Goal: Communication & Community: Answer question/provide support

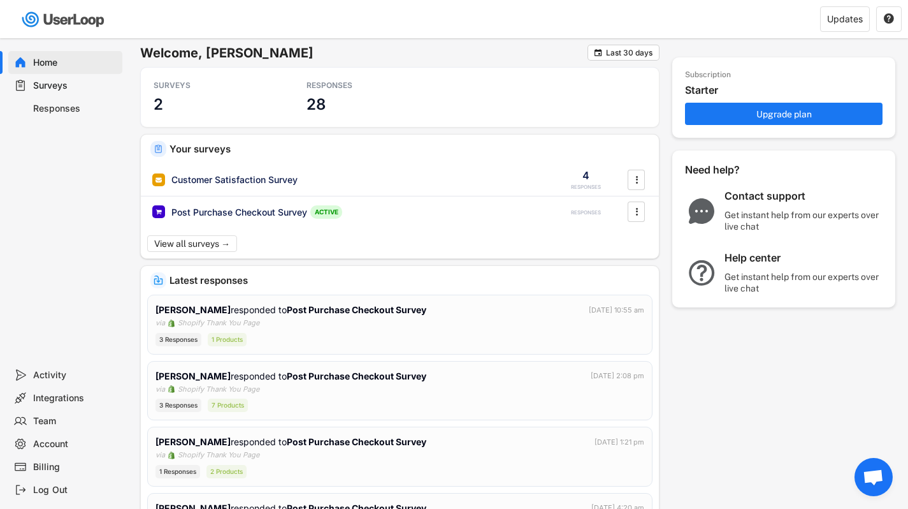
click at [61, 108] on div "Responses" at bounding box center [75, 109] width 84 height 12
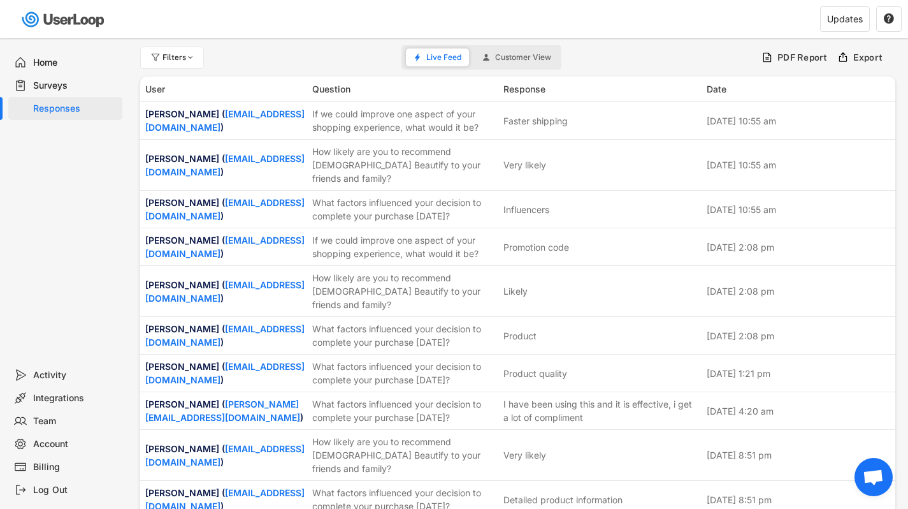
click at [61, 83] on div "Surveys" at bounding box center [75, 86] width 84 height 12
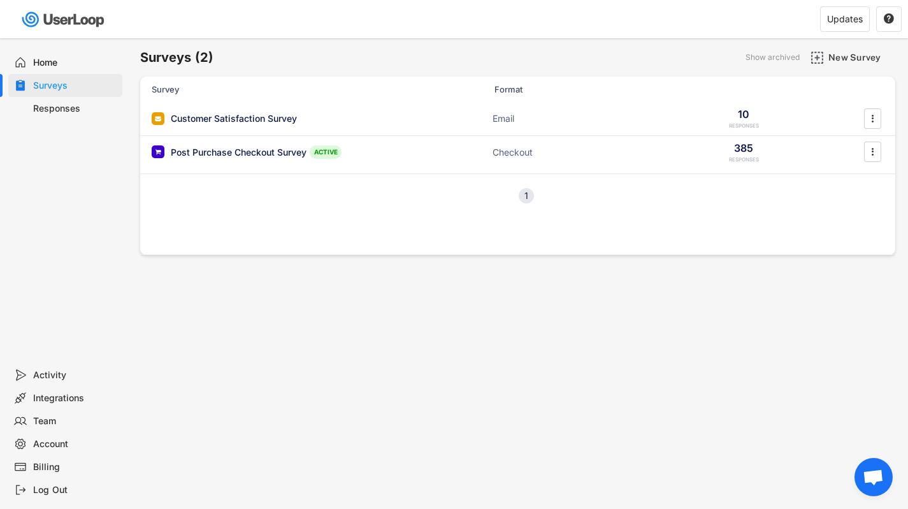
click at [59, 106] on div "Responses" at bounding box center [75, 109] width 84 height 12
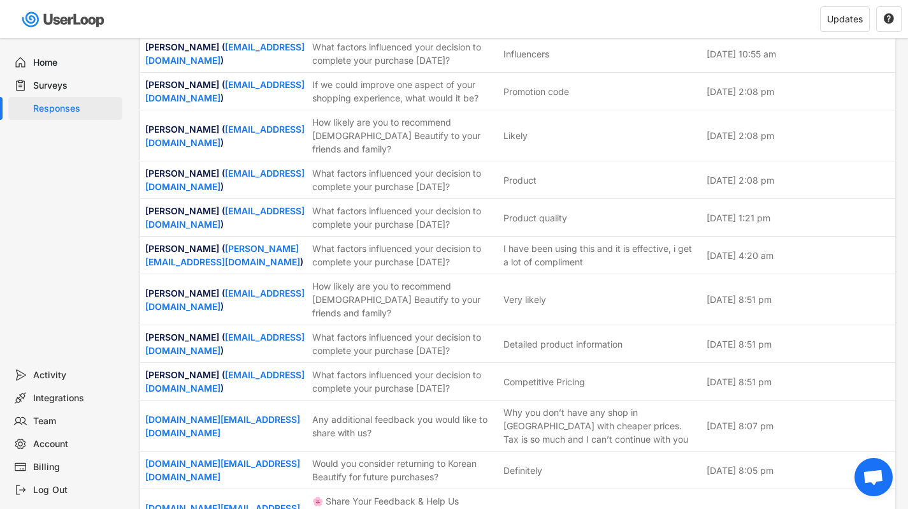
scroll to position [153, 0]
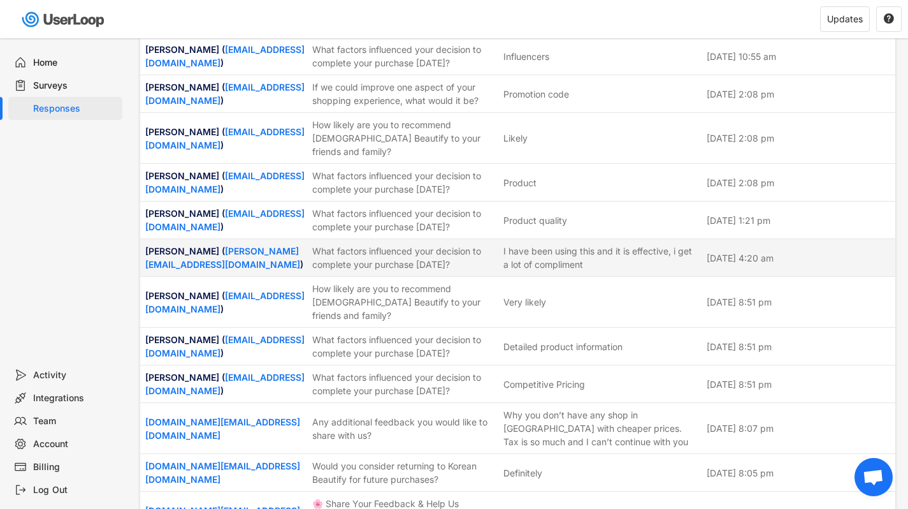
drag, startPoint x: 238, startPoint y: 224, endPoint x: 144, endPoint y: 225, distance: 93.7
click at [144, 239] on div "[PERSON_NAME] ( [PERSON_NAME][EMAIL_ADDRESS][DOMAIN_NAME] ) What factors influe…" at bounding box center [517, 257] width 755 height 37
copy div "[PERSON_NAME]"
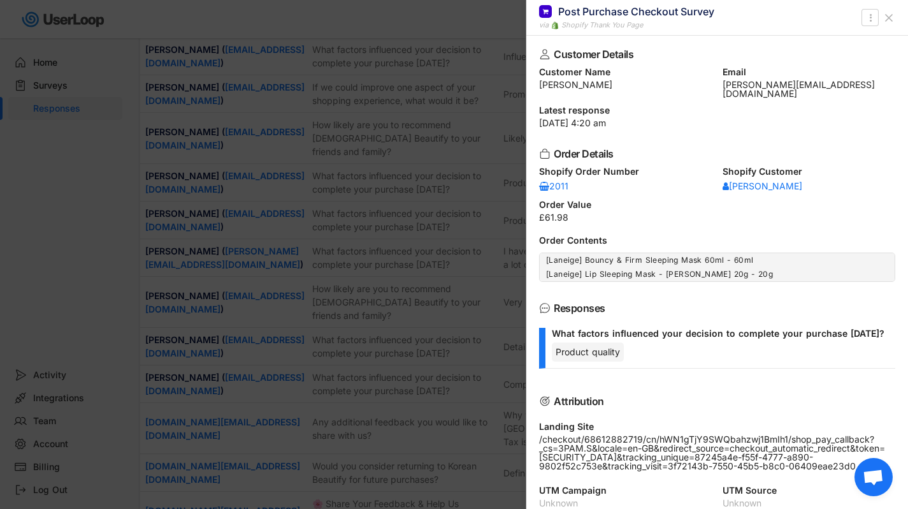
click at [889, 13] on icon at bounding box center [889, 17] width 13 height 13
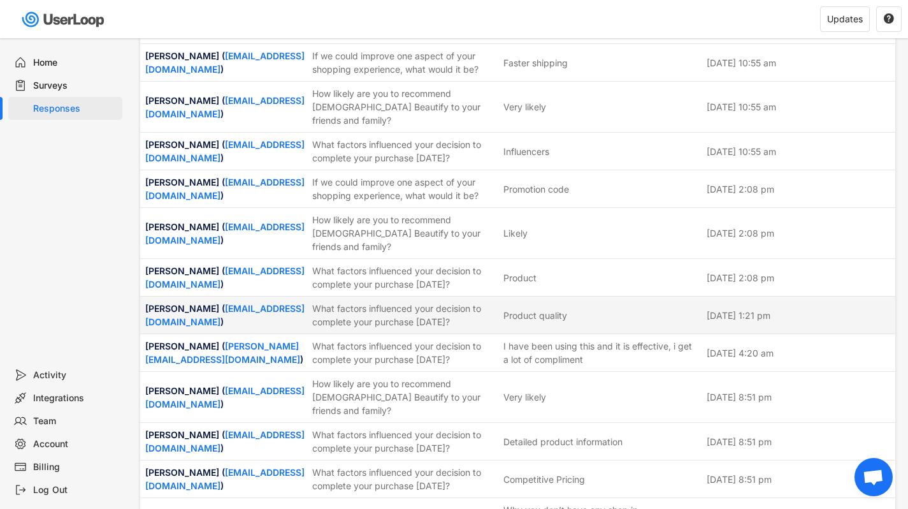
scroll to position [56, 0]
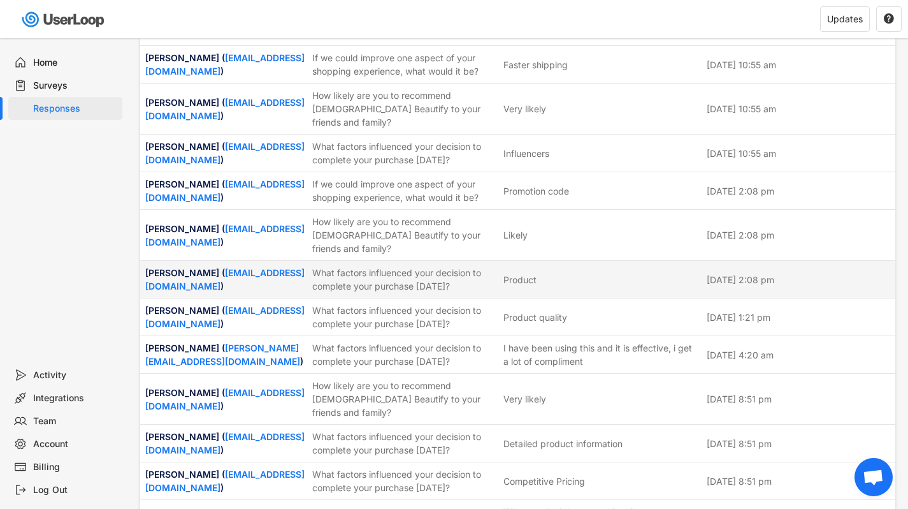
click at [533, 273] on div "Product" at bounding box center [520, 279] width 33 height 13
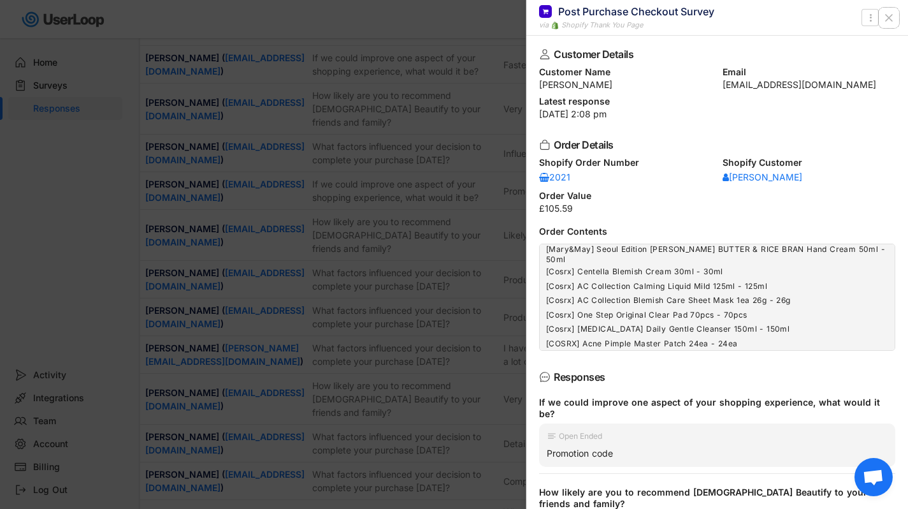
click at [889, 14] on icon at bounding box center [889, 17] width 13 height 13
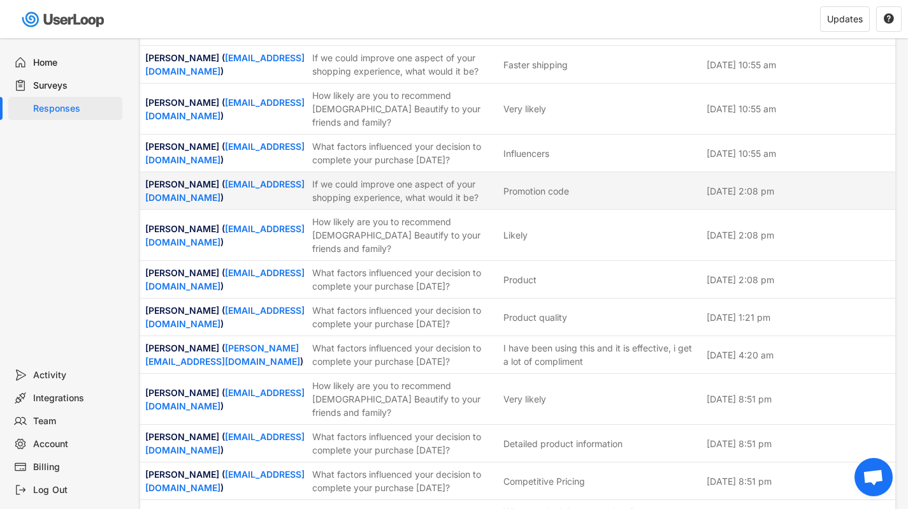
click at [538, 184] on div "[PERSON_NAME] ( [EMAIL_ADDRESS][DOMAIN_NAME] ) If we could improve one aspect o…" at bounding box center [517, 190] width 755 height 37
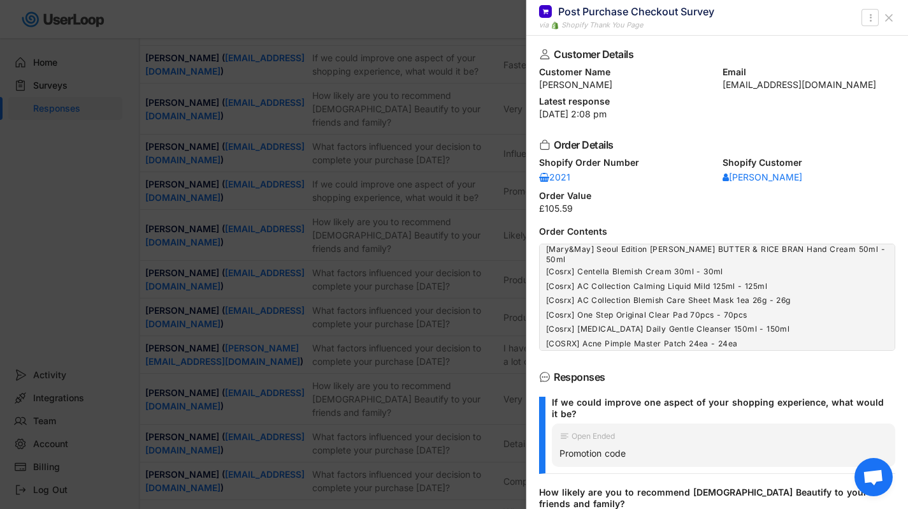
click at [885, 15] on icon at bounding box center [889, 17] width 13 height 13
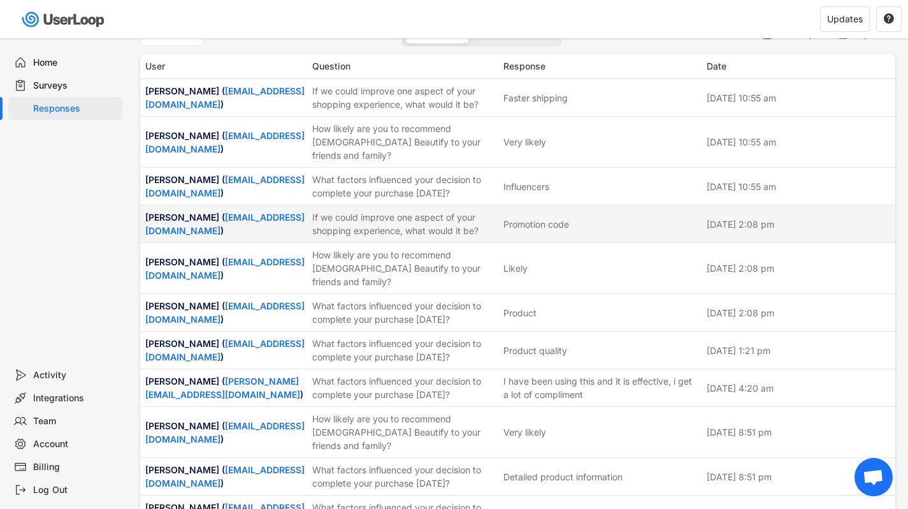
scroll to position [0, 0]
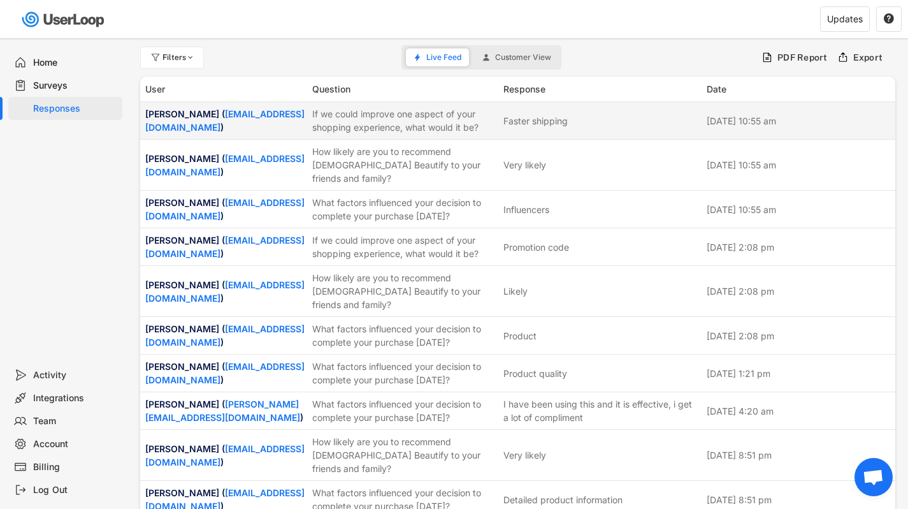
click at [382, 117] on div "If we could improve one aspect of your shopping experience, what would it be?" at bounding box center [404, 120] width 184 height 27
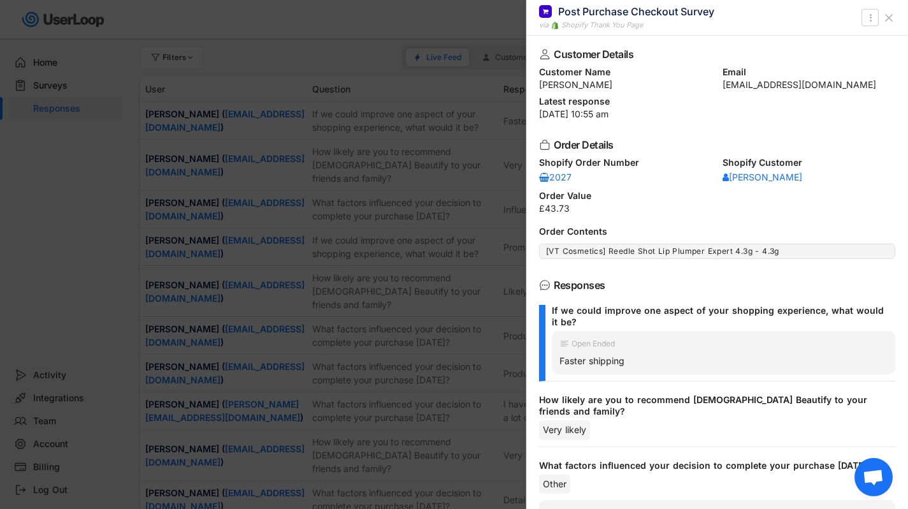
drag, startPoint x: 714, startPoint y: 88, endPoint x: 797, endPoint y: 88, distance: 83.5
click at [797, 88] on div "Customer Name [PERSON_NAME] Email [EMAIL_ADDRESS][DOMAIN_NAME]" at bounding box center [717, 79] width 356 height 22
click at [632, 80] on div "[PERSON_NAME]" at bounding box center [625, 84] width 173 height 9
drag, startPoint x: 605, startPoint y: 87, endPoint x: 526, endPoint y: 87, distance: 79.0
click at [527, 87] on div "Customer Details Customer Name [PERSON_NAME] Email [EMAIL_ADDRESS][DOMAIN_NAME]…" at bounding box center [718, 272] width 382 height 473
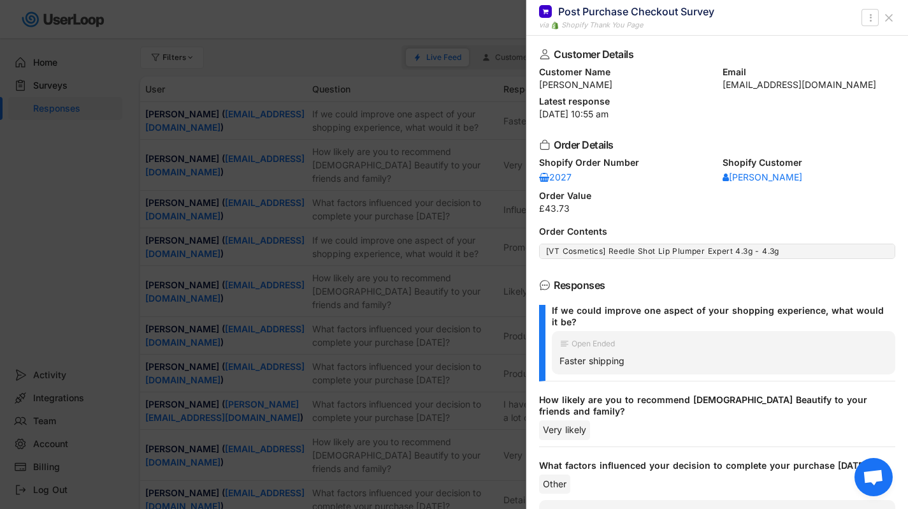
copy div "[PERSON_NAME]"
